Goal: Information Seeking & Learning: Learn about a topic

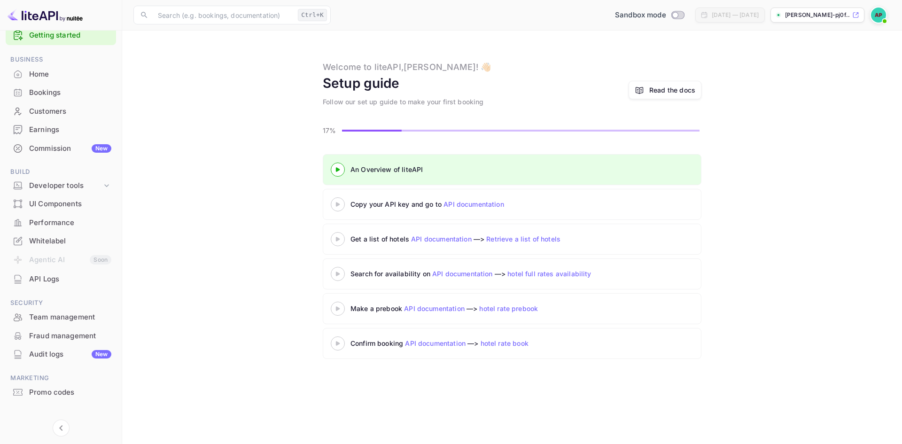
scroll to position [28, 0]
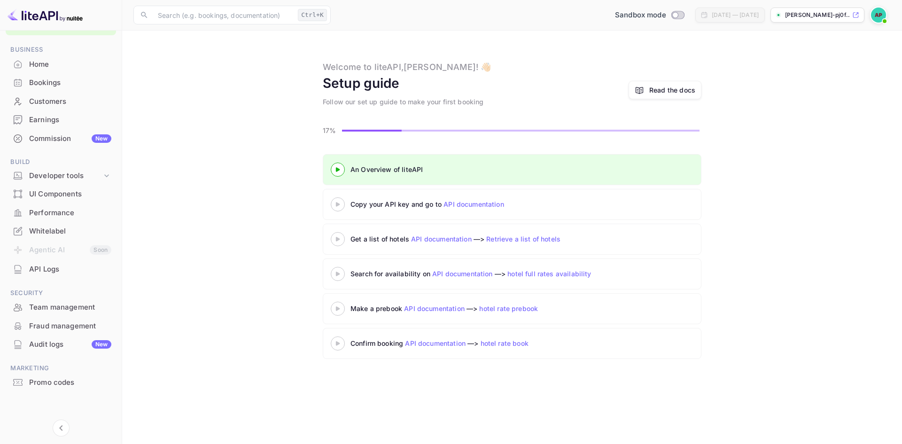
click at [57, 381] on div "Promo codes" at bounding box center [70, 382] width 82 height 11
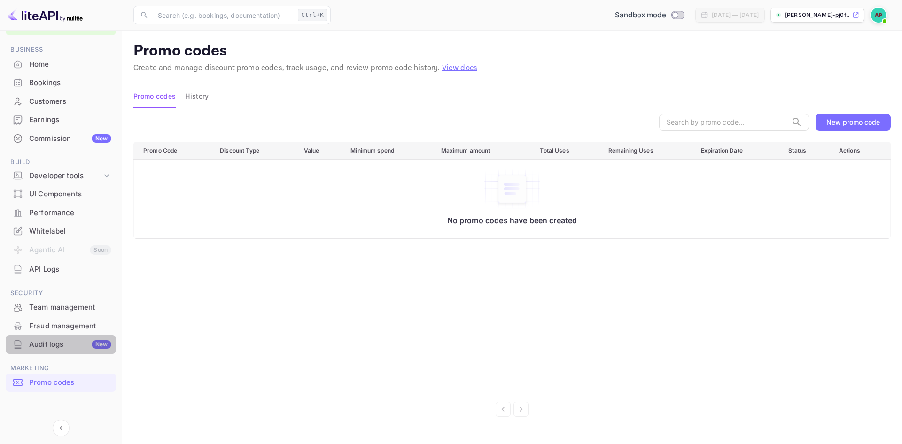
click at [57, 345] on div "Audit logs New" at bounding box center [70, 344] width 82 height 11
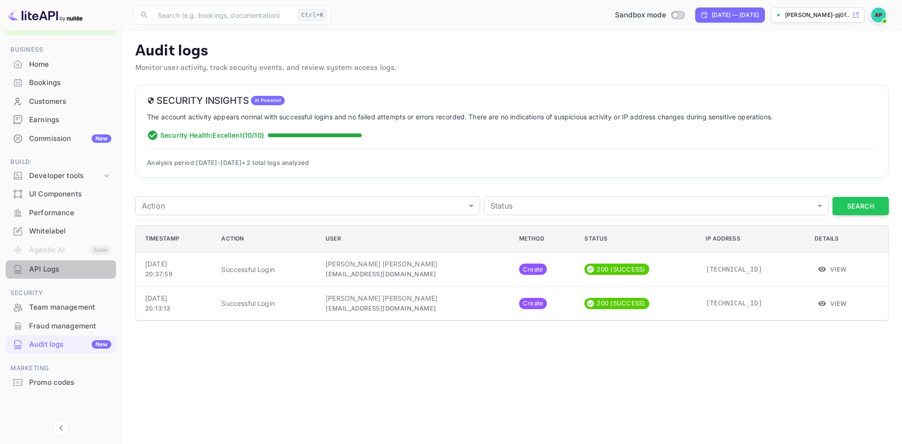
click at [56, 267] on div "API Logs" at bounding box center [70, 269] width 82 height 11
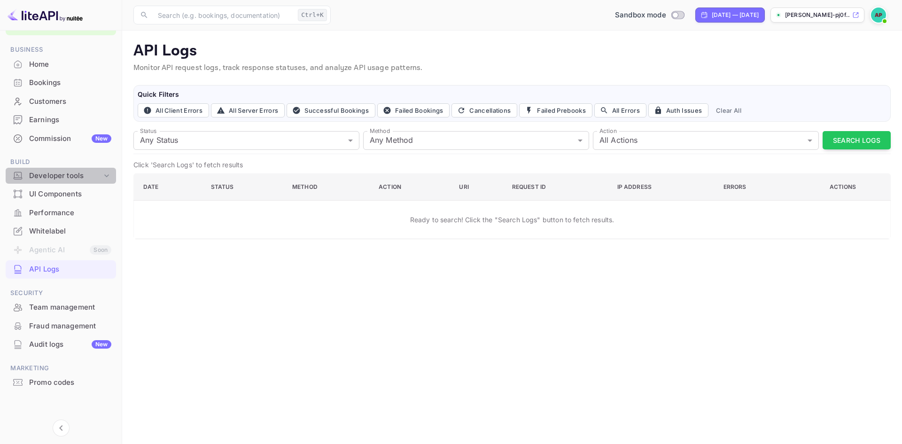
click at [73, 176] on div "Developer tools" at bounding box center [65, 175] width 73 height 11
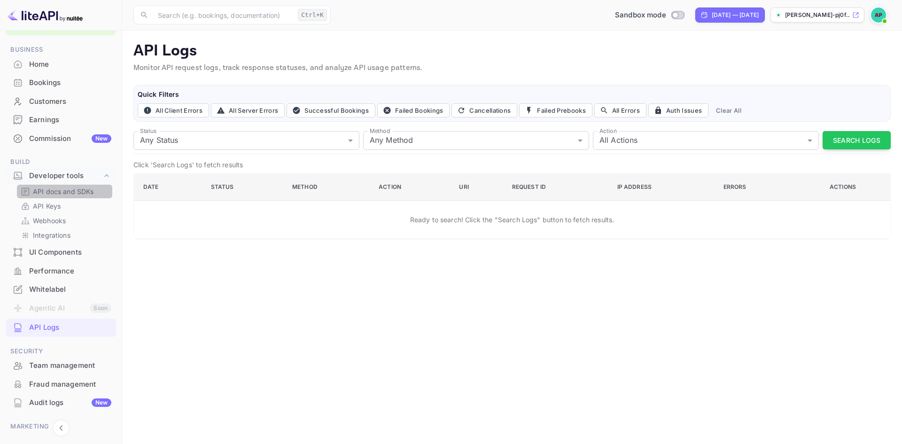
click at [68, 193] on p "API docs and SDKs" at bounding box center [63, 191] width 61 height 10
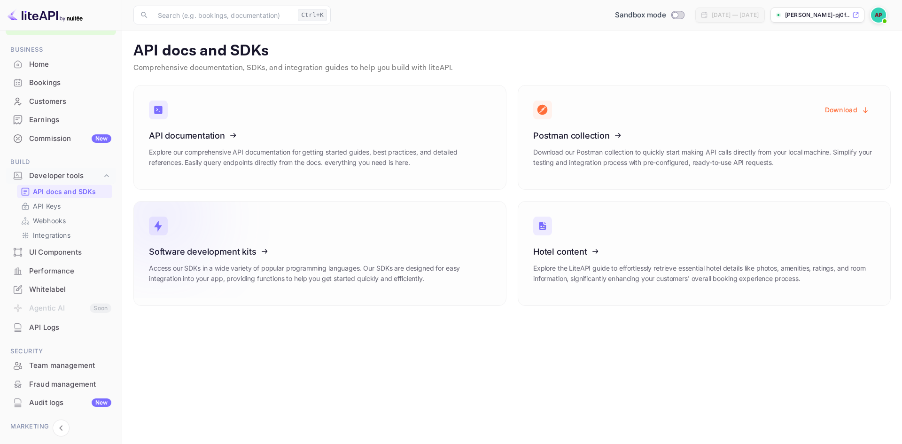
click at [232, 246] on icon at bounding box center [207, 249] width 146 height 97
drag, startPoint x: 665, startPoint y: 1, endPoint x: 440, endPoint y: 103, distance: 246.7
click at [440, 103] on link "API documentation Explore our comprehensive API documentation for getting start…" at bounding box center [319, 137] width 373 height 105
